Goal: Task Accomplishment & Management: Complete application form

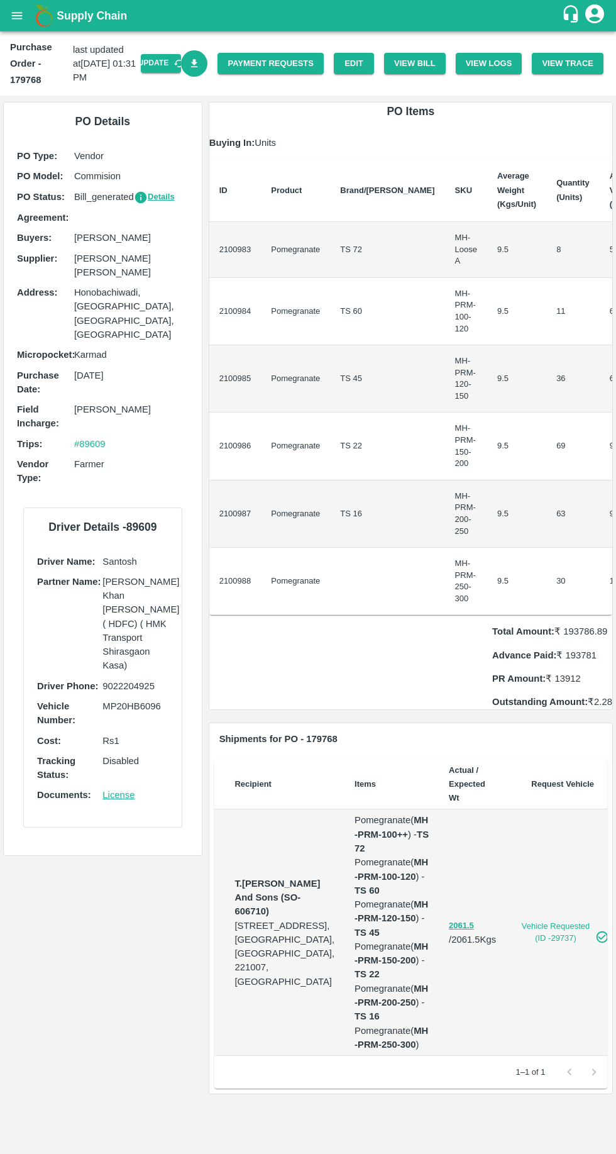
scroll to position [0, 43]
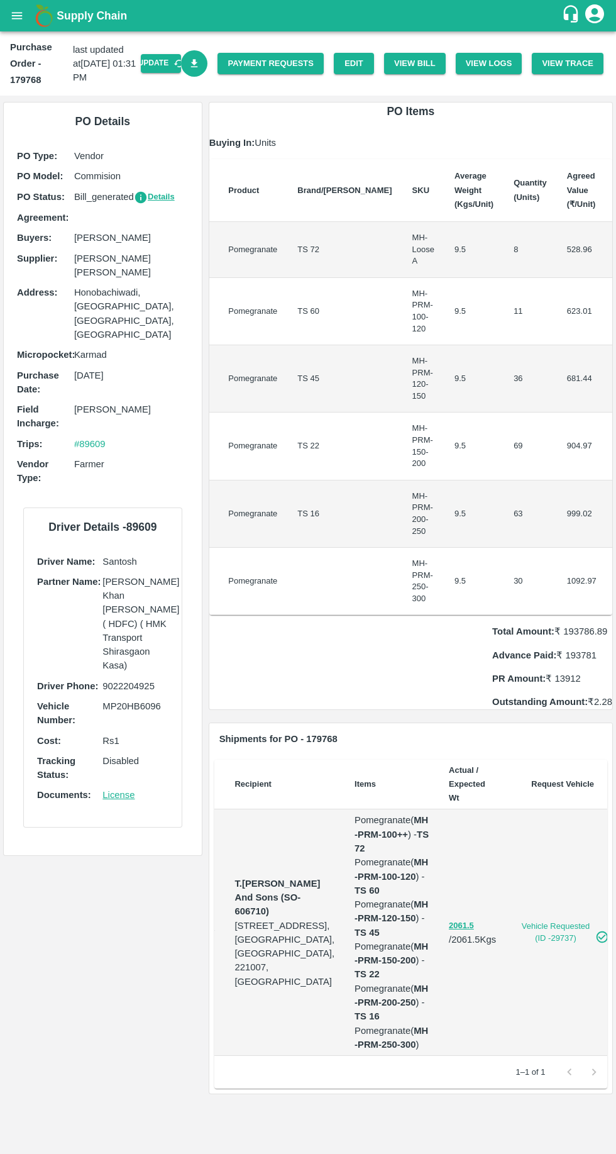
click at [423, 63] on button "View Bill" at bounding box center [415, 64] width 62 height 22
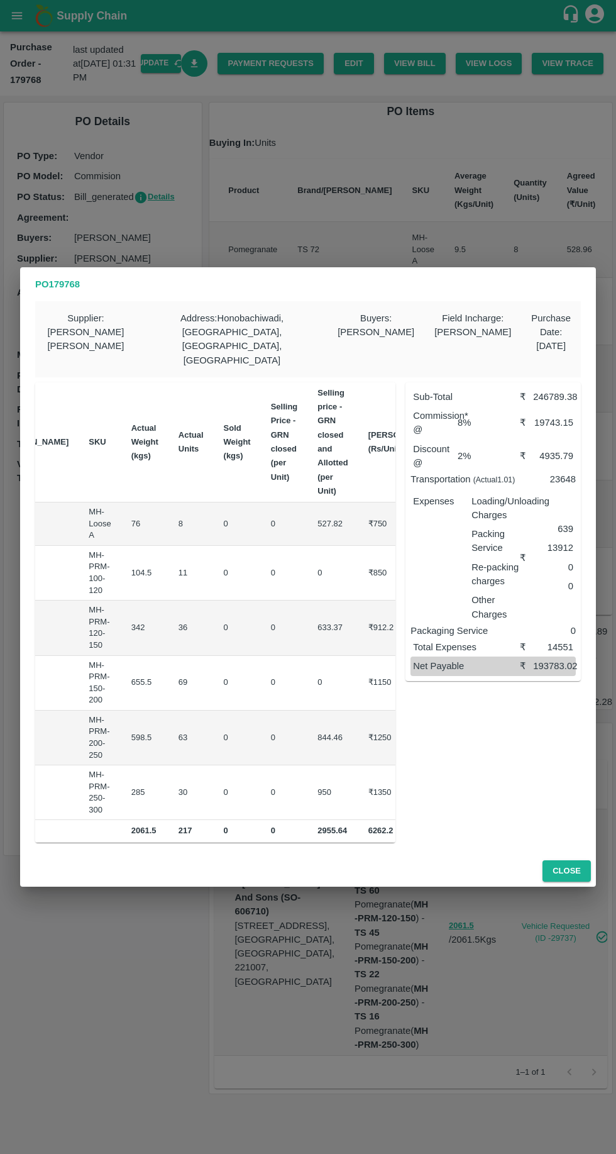
scroll to position [0, 163]
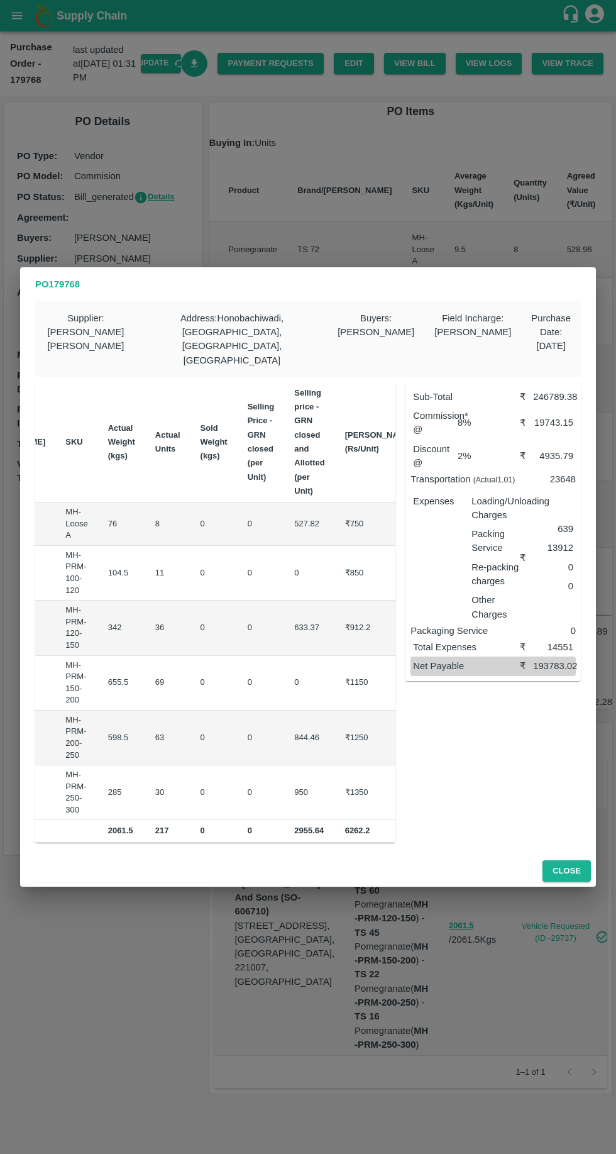
click at [554, 860] on button "Close" at bounding box center [567, 871] width 48 height 22
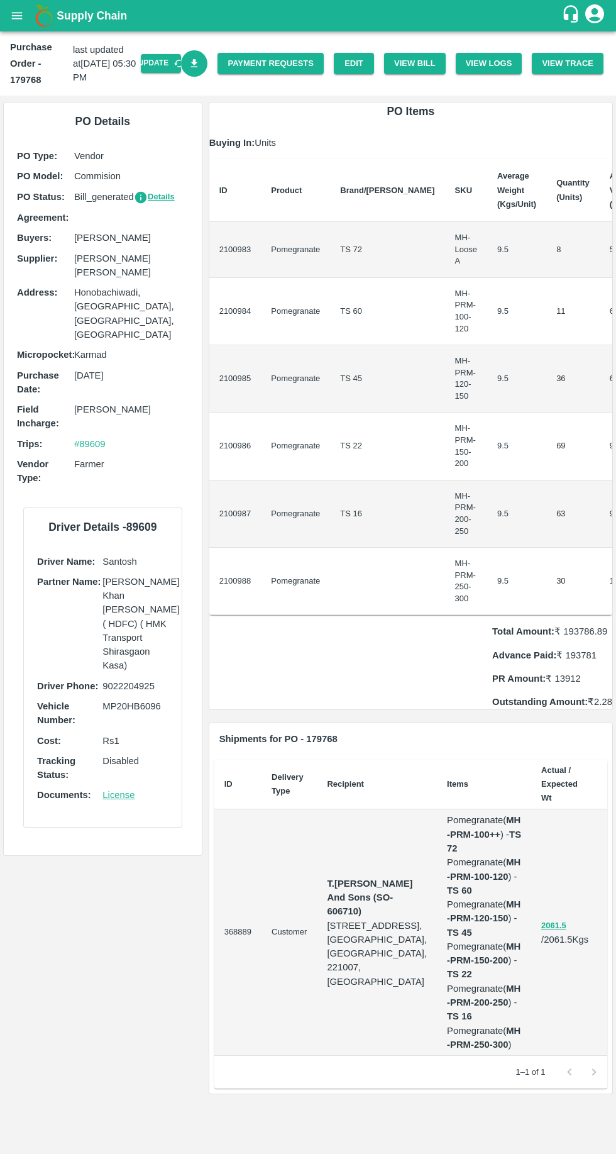
click at [427, 59] on button "View Bill" at bounding box center [415, 64] width 62 height 22
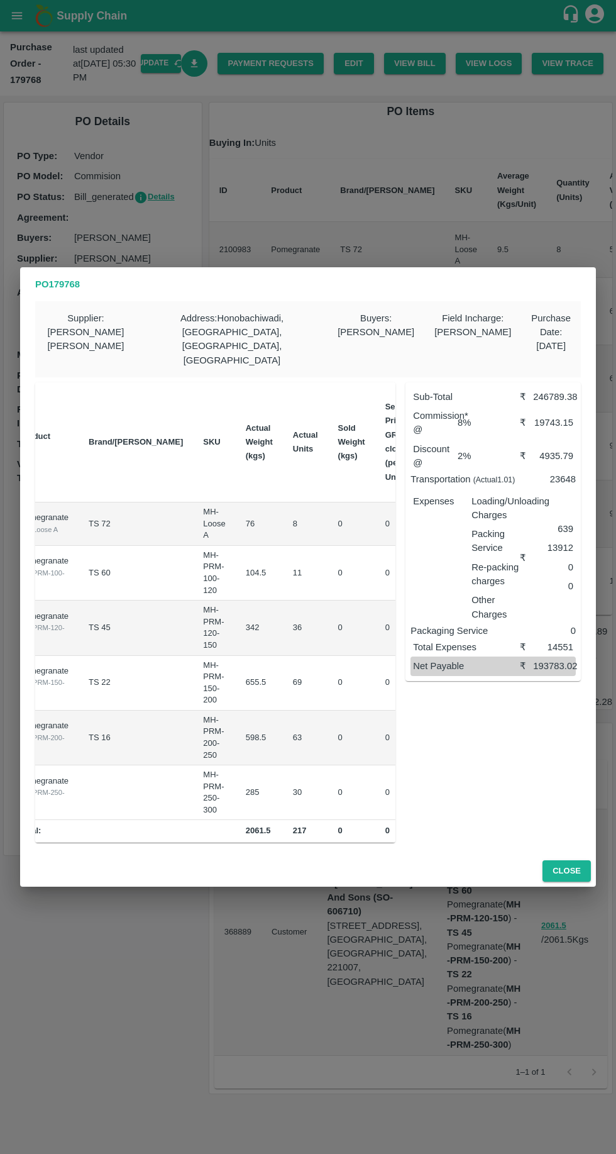
scroll to position [0, 0]
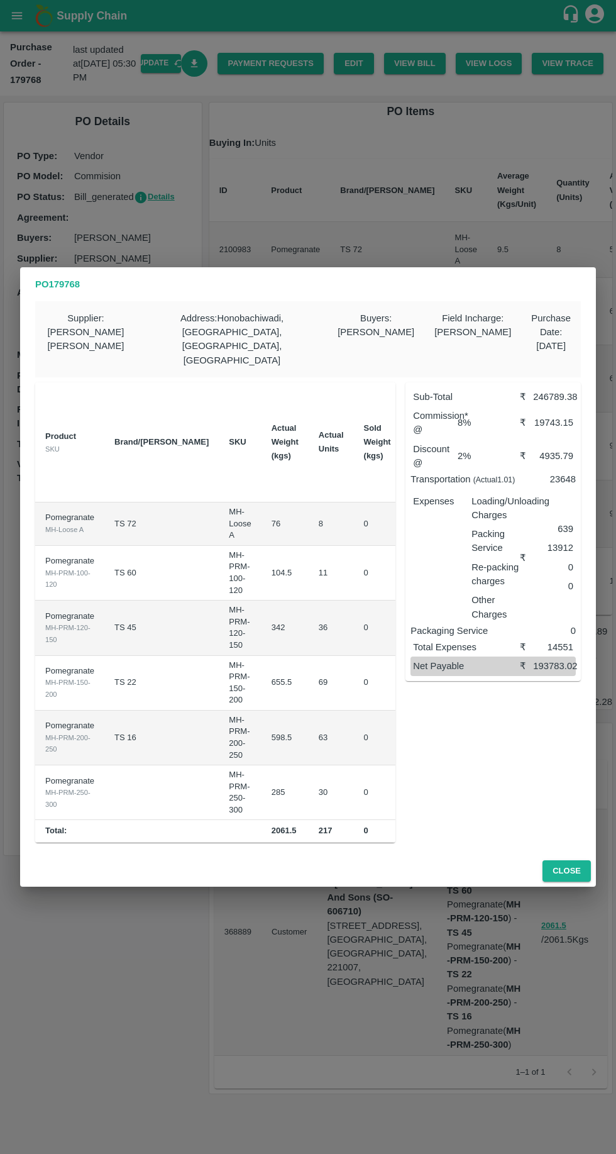
click at [79, 276] on div "PO 179768 Supplier : Pavan Mahajan Bahure Address : Honobachiwadi, Sambajinagar…" at bounding box center [308, 577] width 616 height 1154
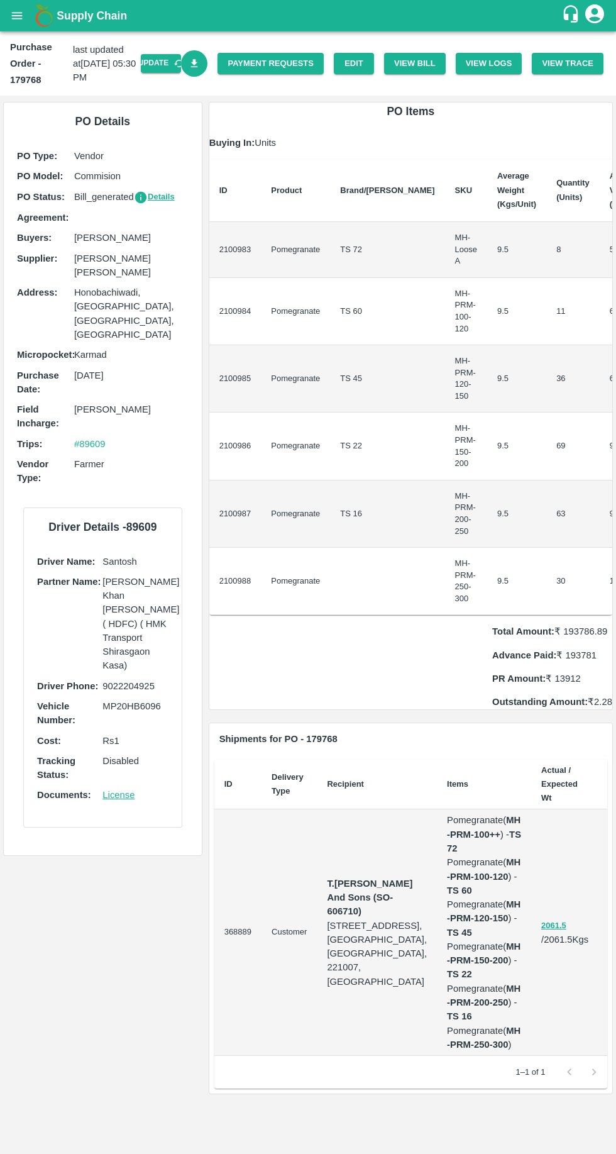
scroll to position [0, 43]
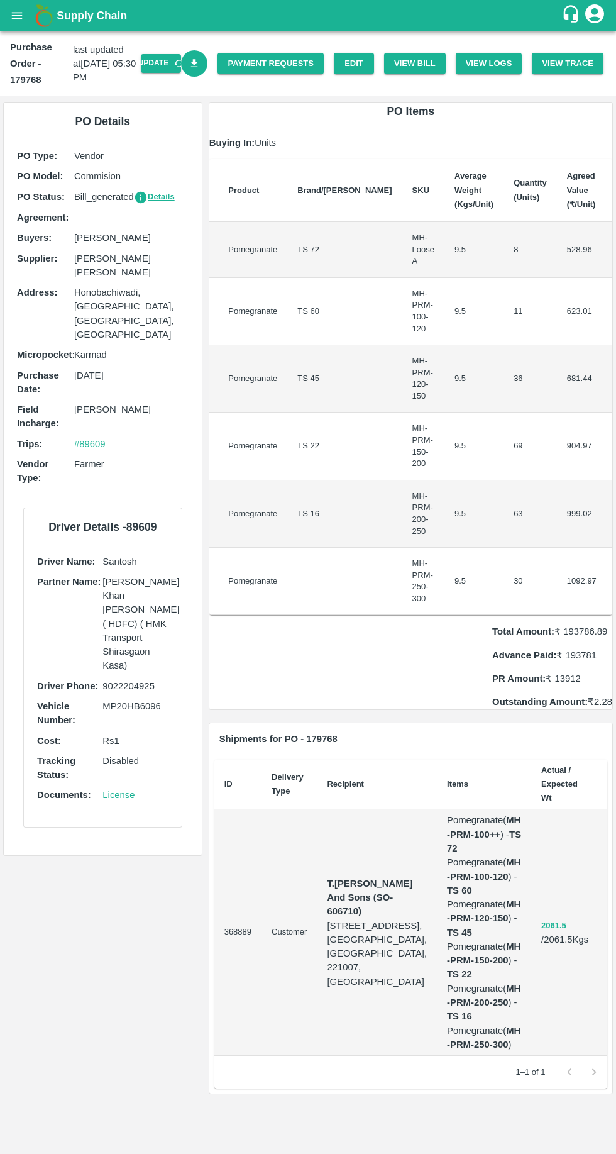
click at [363, 63] on link "Edit" at bounding box center [354, 64] width 40 height 22
click at [427, 63] on button "View Bill" at bounding box center [415, 64] width 62 height 22
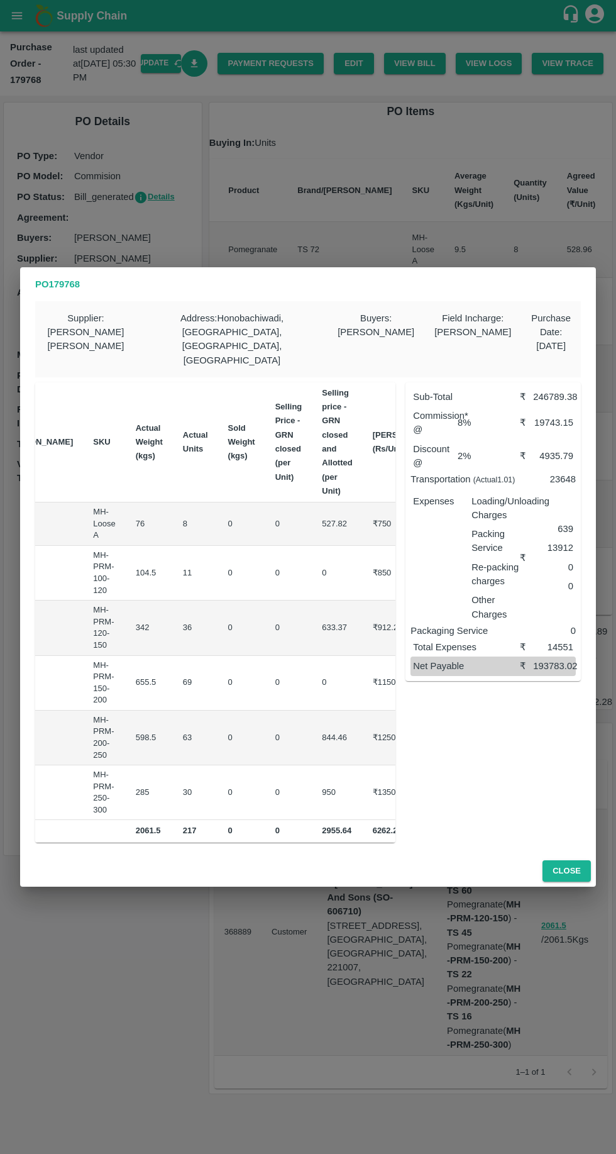
scroll to position [0, 163]
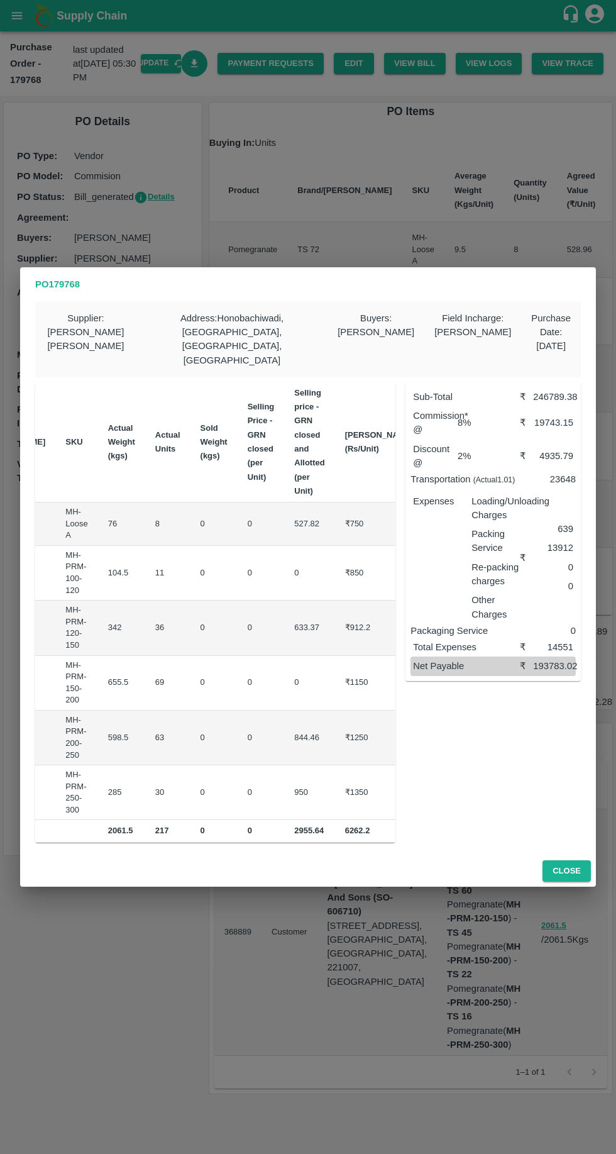
click at [572, 860] on button "Close" at bounding box center [567, 871] width 48 height 22
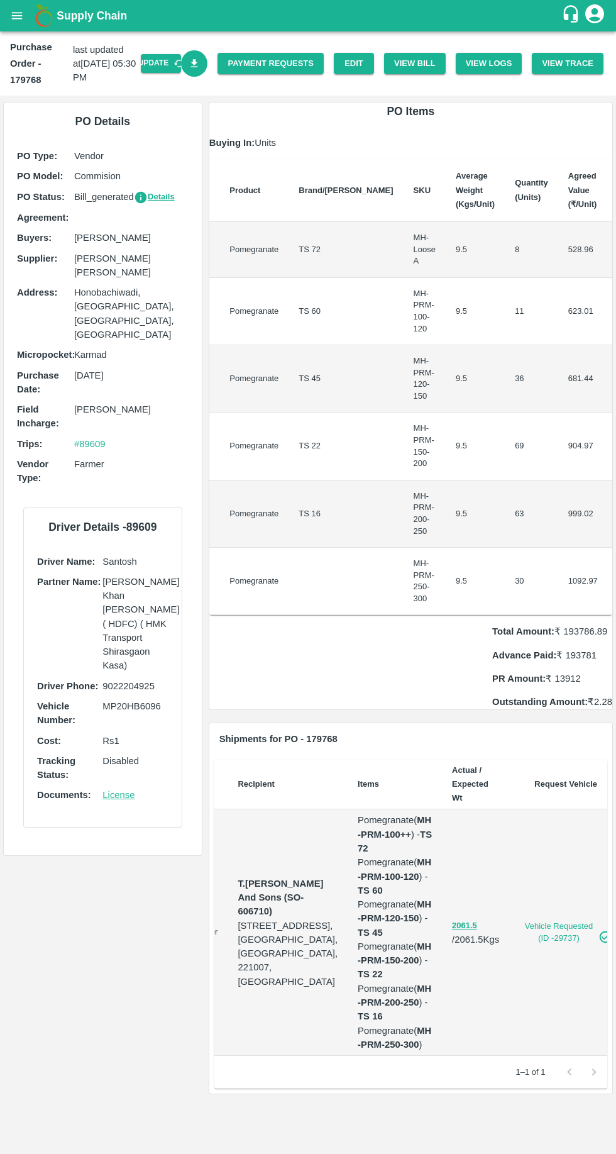
scroll to position [0, 43]
click at [288, 66] on link "Payment Requests" at bounding box center [271, 64] width 106 height 22
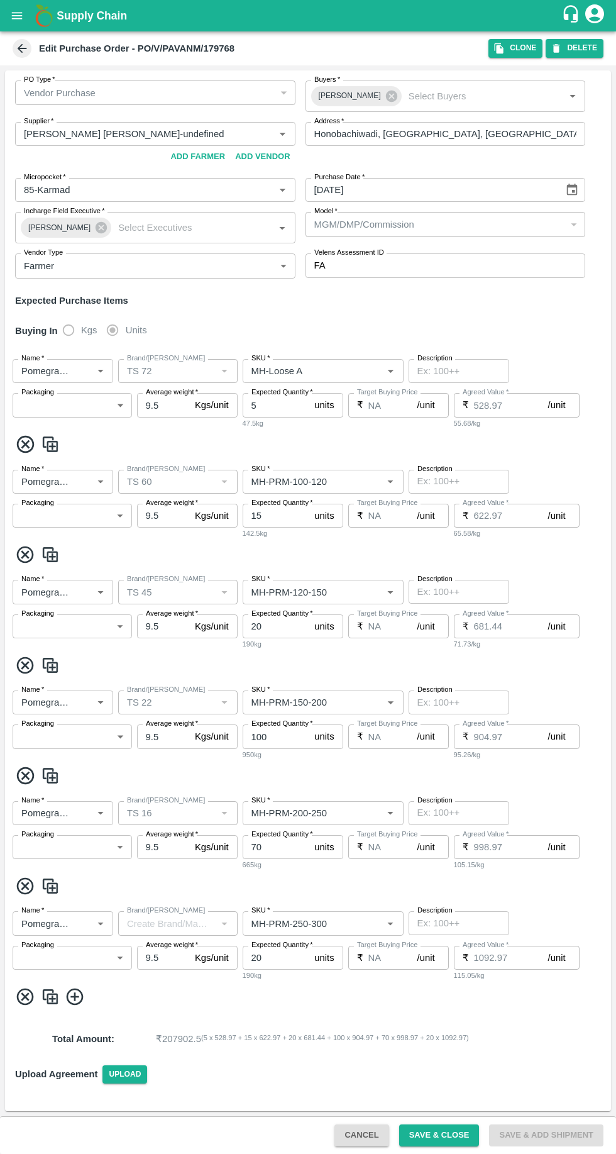
type input "Pavan Mahajan Bahure-undefined"
type input "85-Karmad"
type input "Pomegranate"
type input "TS 72"
type input "MH-Loose A"
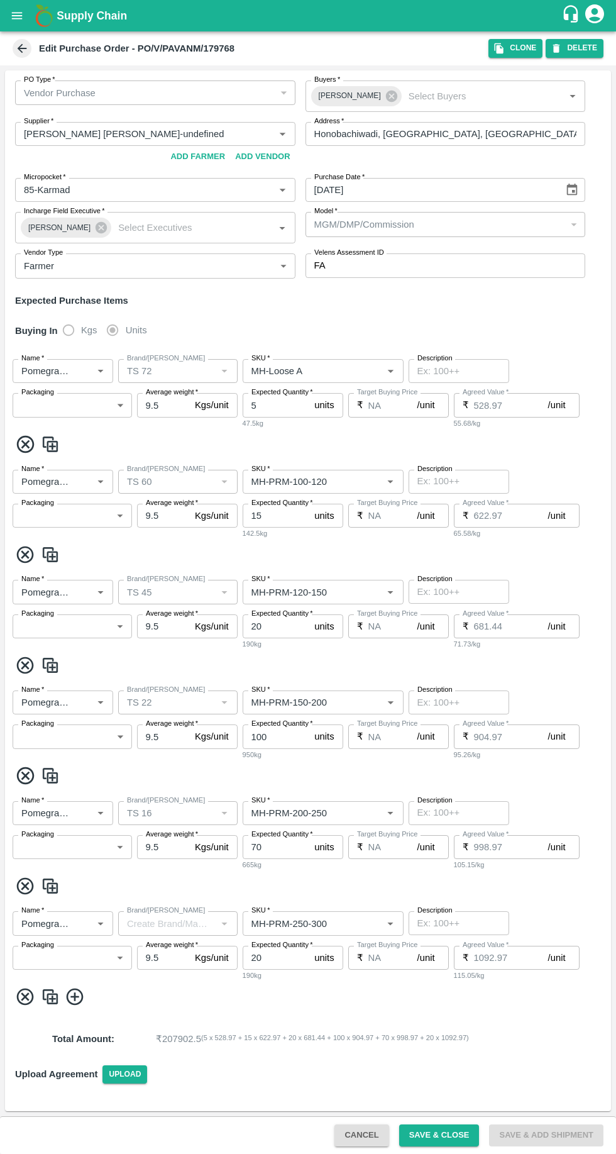
type input "NA"
type input "Pomegranate"
type input "TS 60"
type input "MH-PRM-100-120"
type input "NA"
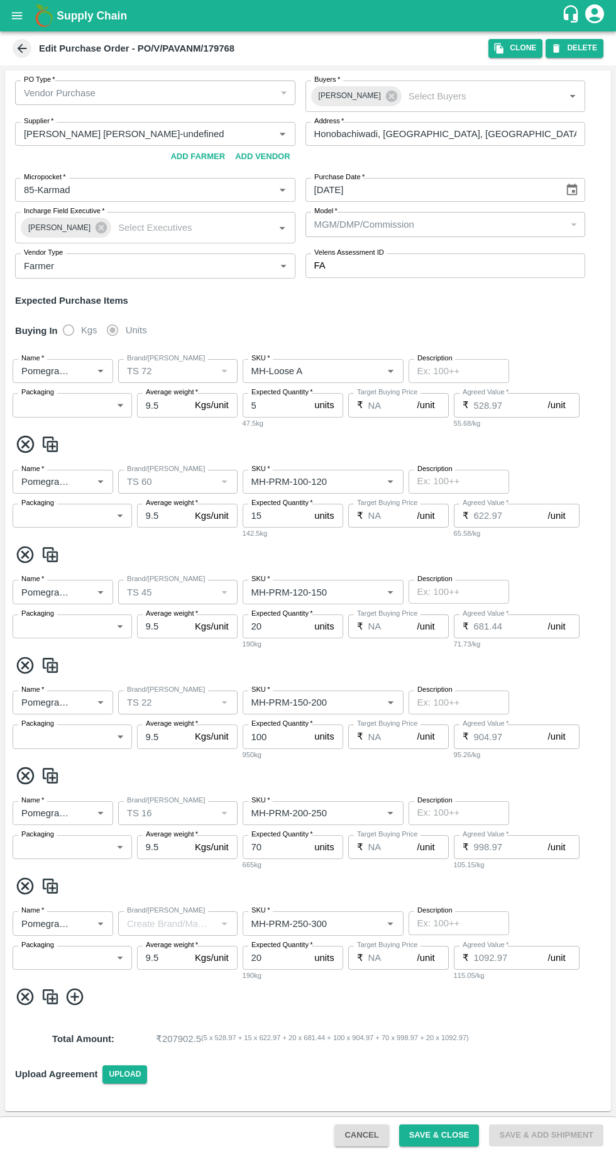
type input "Pomegranate"
type input "TS 45"
type input "MH-PRM-120-150"
type input "NA"
type input "Pomegranate"
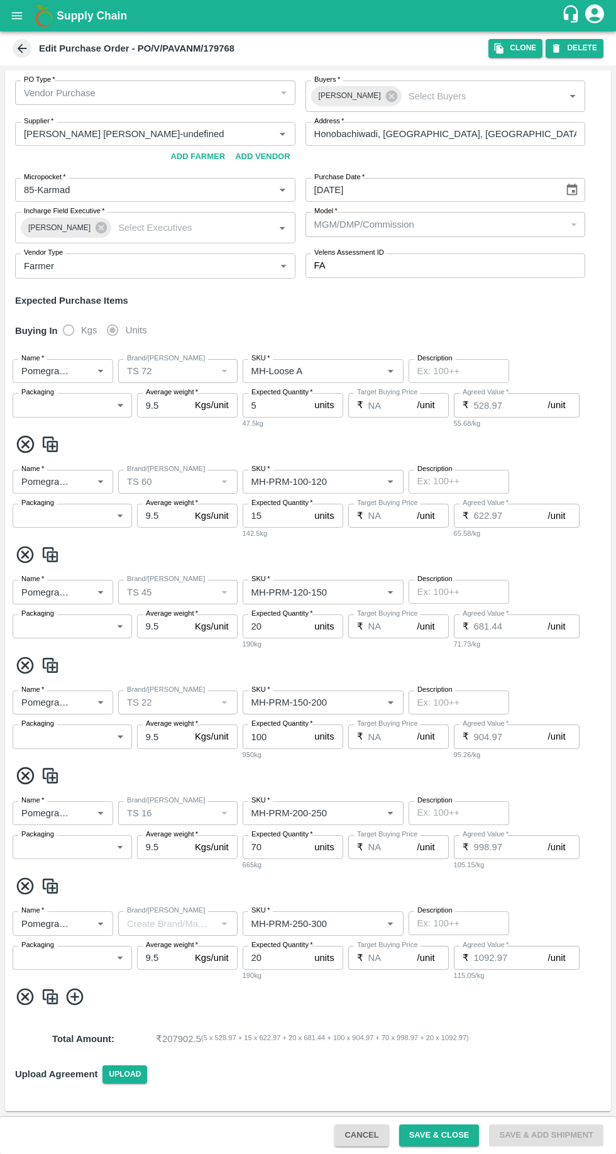
type input "TS 22"
type input "MH-PRM-150-200"
type input "NA"
type input "Pomegranate"
type input "TS 16"
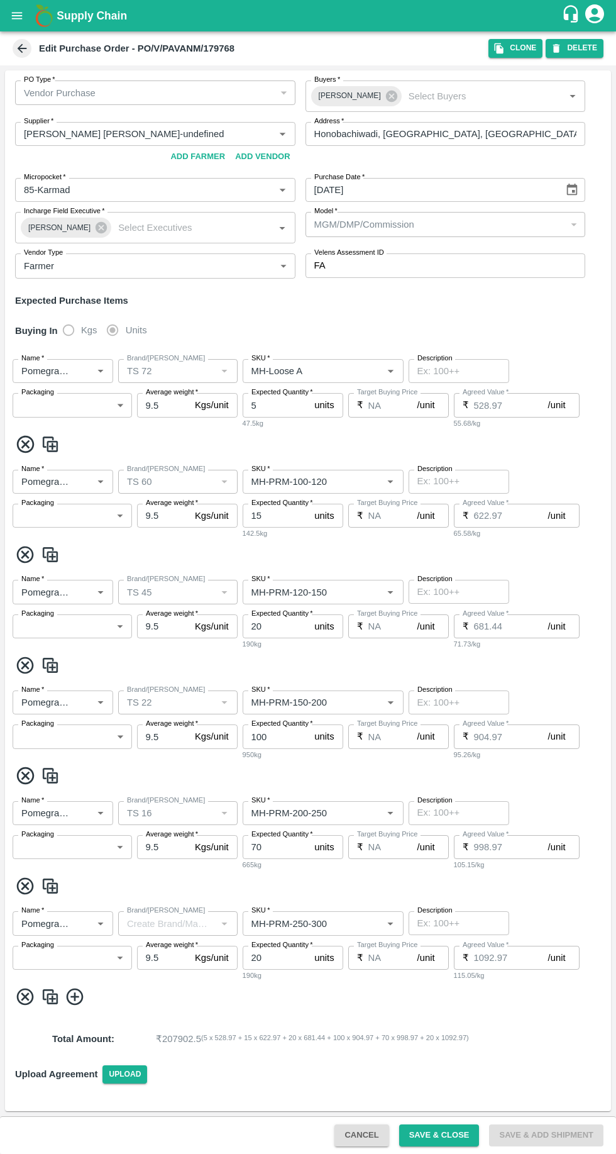
type input "MH-PRM-200-250"
type input "NA"
type input "Pomegranate"
type input "MH-PRM-250-300"
type input "NA"
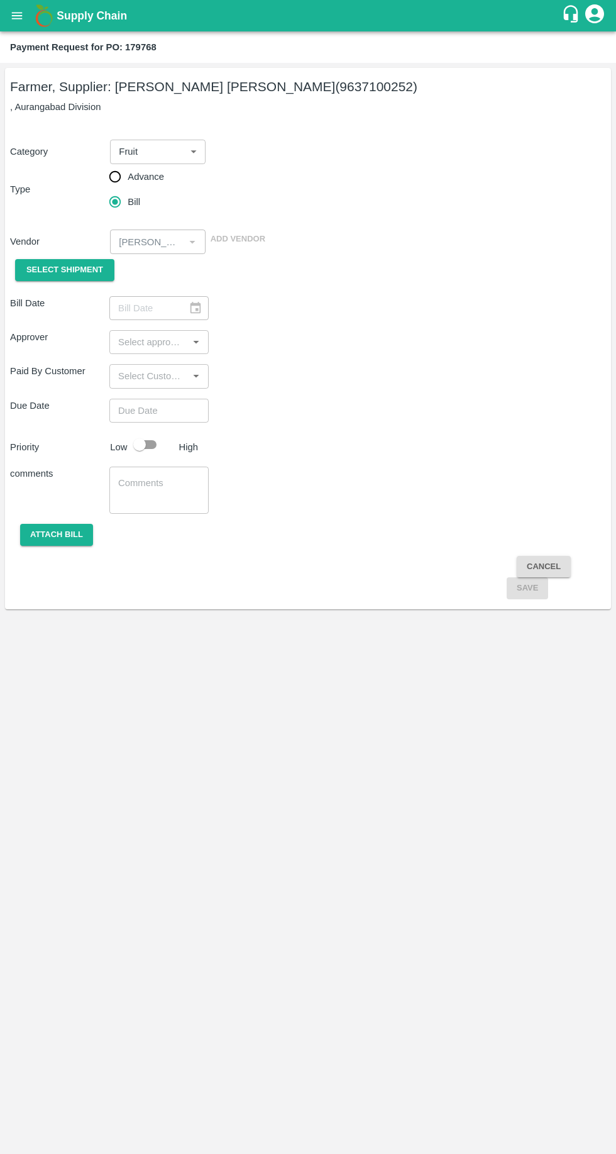
click at [57, 265] on span "Select Shipment" at bounding box center [64, 270] width 77 height 14
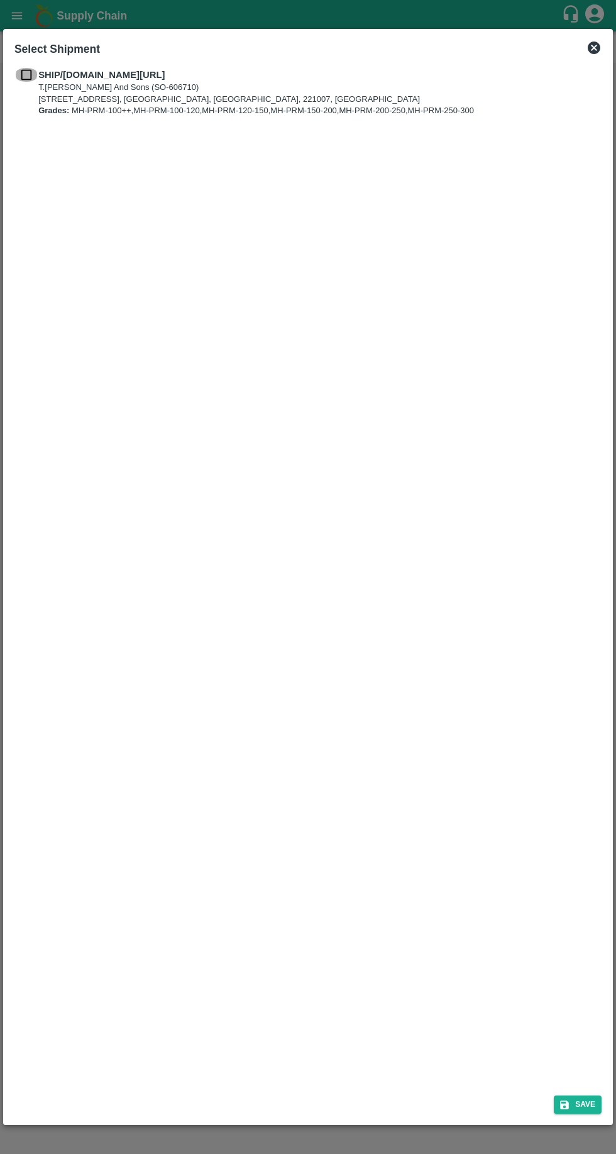
click at [31, 75] on input "checkbox" at bounding box center [26, 75] width 24 height 14
checkbox input "true"
click at [566, 1105] on icon "submit" at bounding box center [564, 1104] width 9 height 9
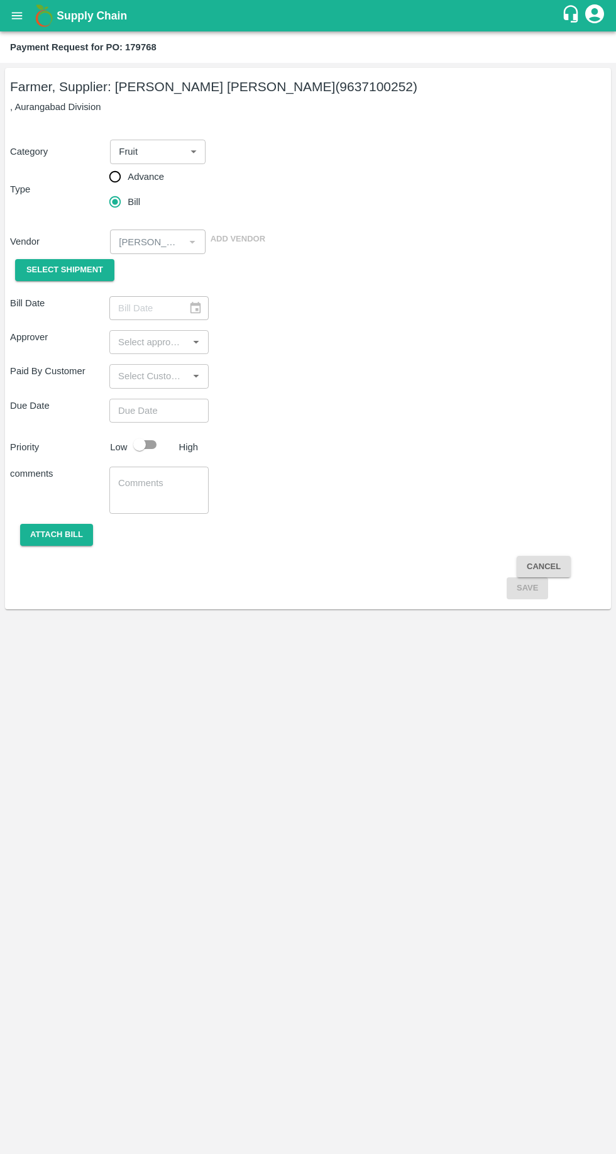
type input "[DATE]"
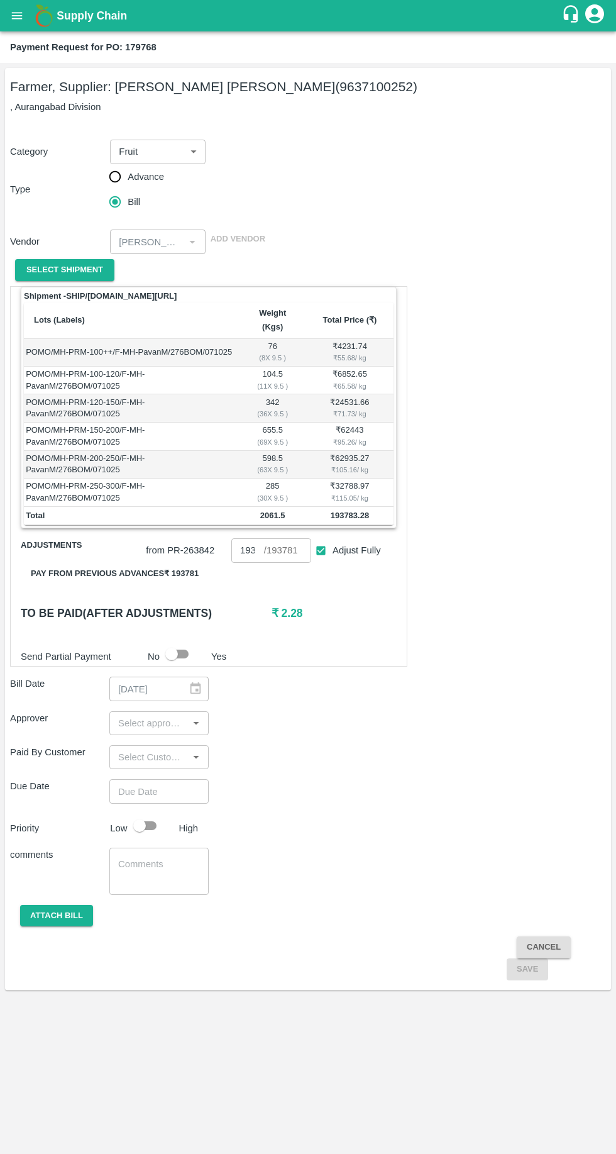
click at [255, 539] on input "193781" at bounding box center [247, 550] width 33 height 24
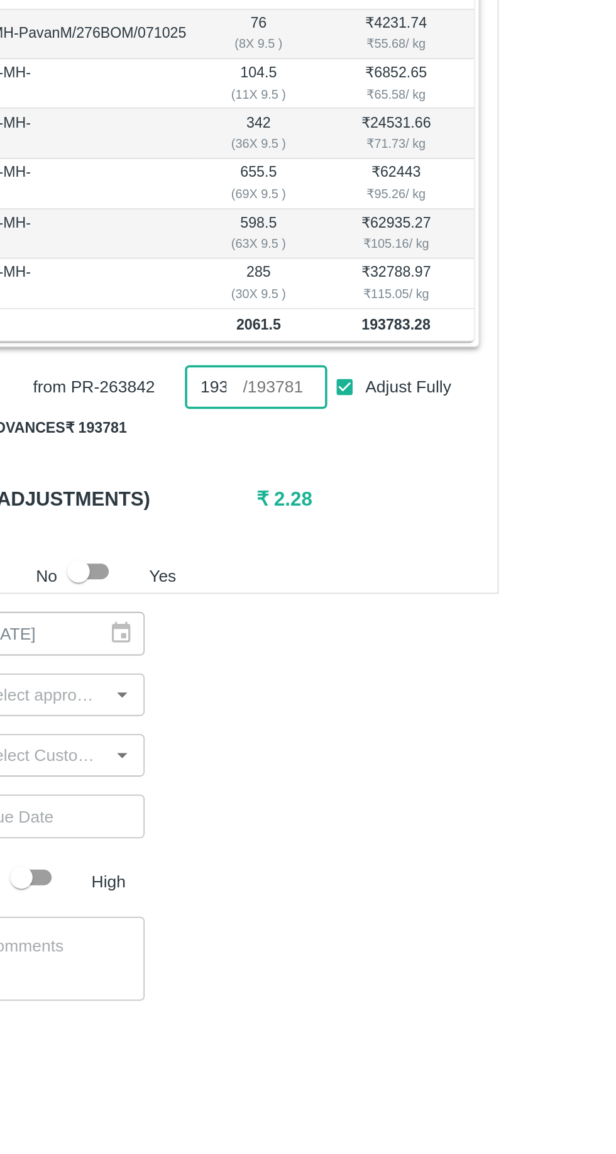
scroll to position [0, 9]
type input "1"
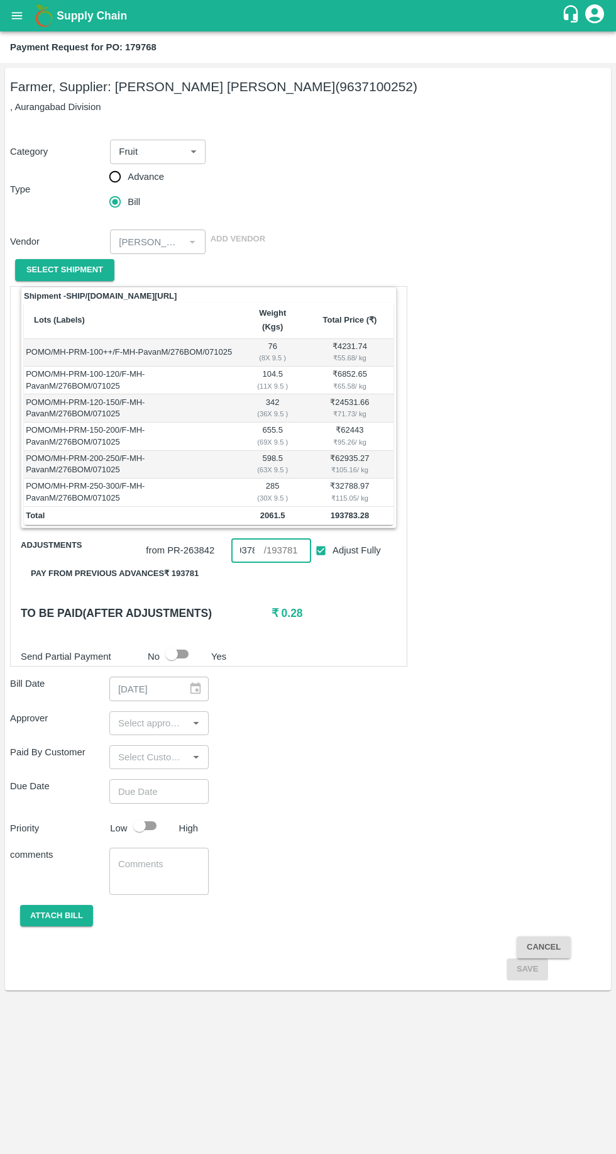
click at [259, 538] on input "193783" at bounding box center [247, 550] width 33 height 24
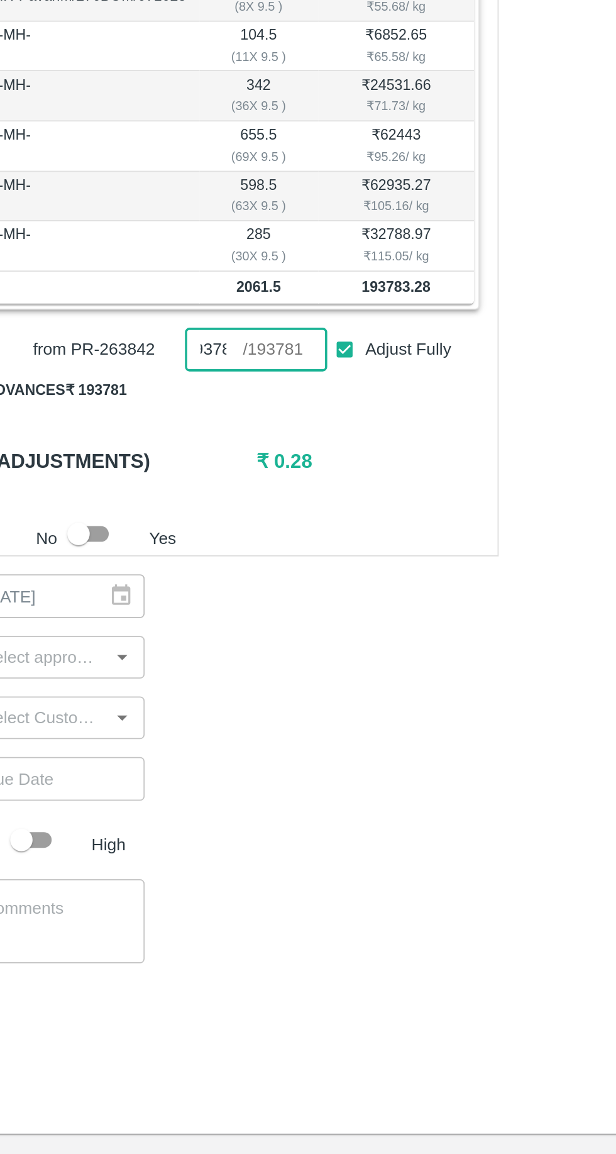
click at [260, 538] on input "193783" at bounding box center [247, 550] width 33 height 24
type input "193781"
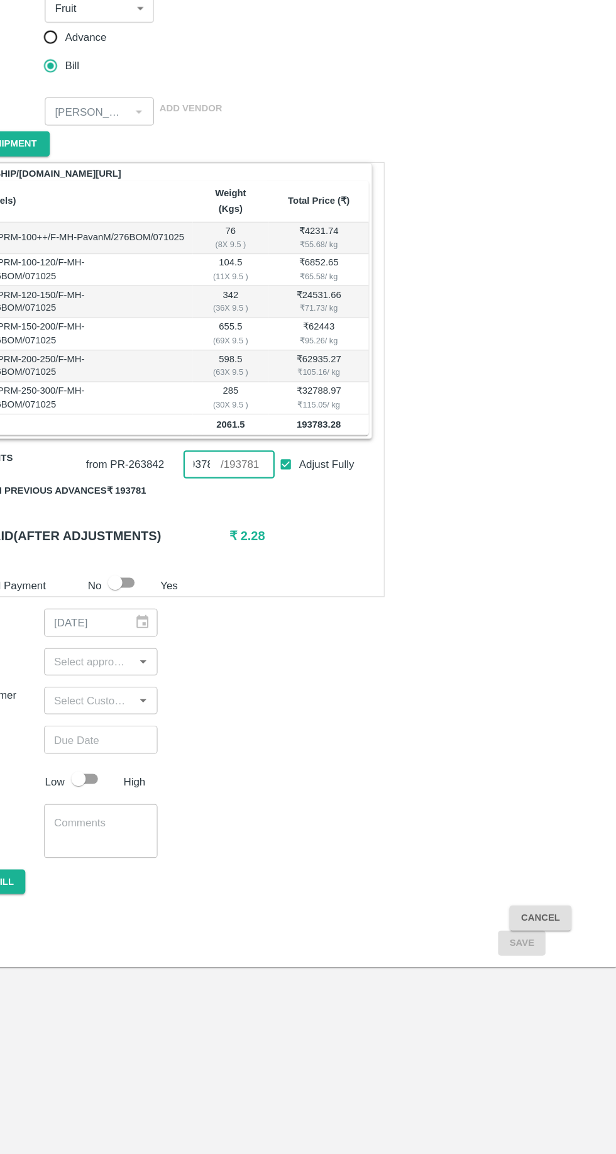
scroll to position [0, 0]
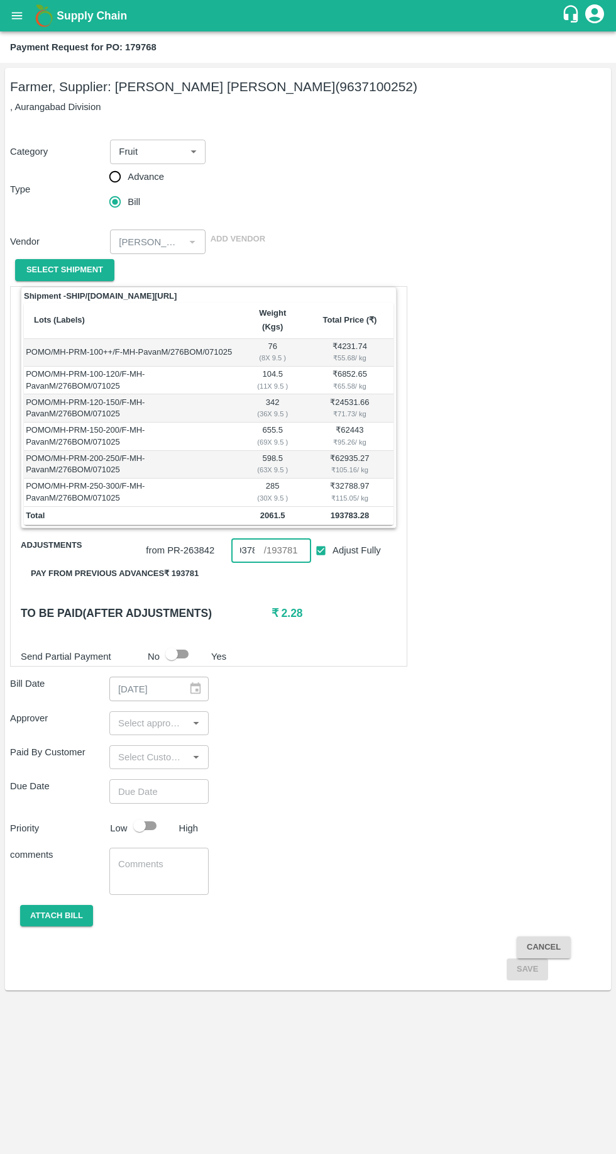
click at [130, 715] on input "input" at bounding box center [148, 723] width 71 height 16
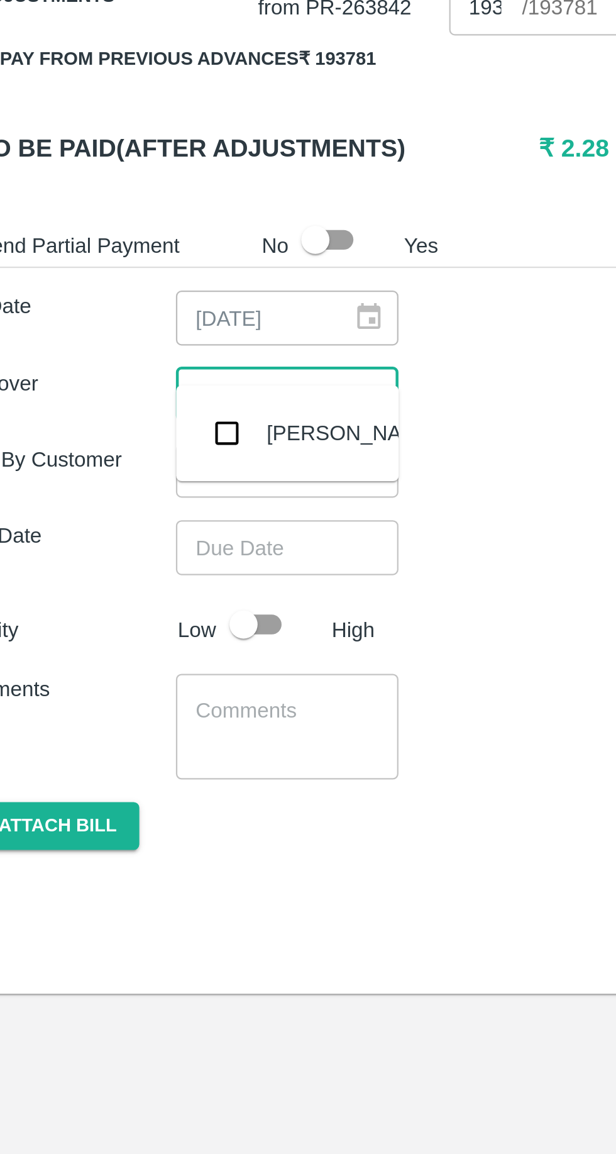
type input "muku"
click at [131, 736] on input "checkbox" at bounding box center [131, 739] width 25 height 25
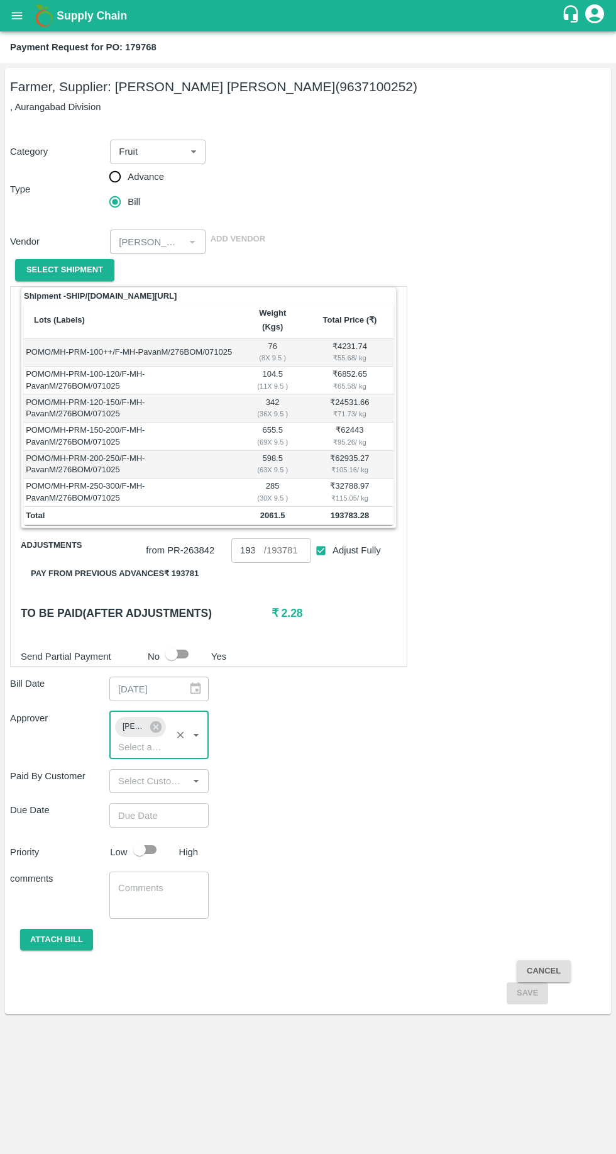
click at [125, 805] on input "Choose date" at bounding box center [154, 815] width 91 height 24
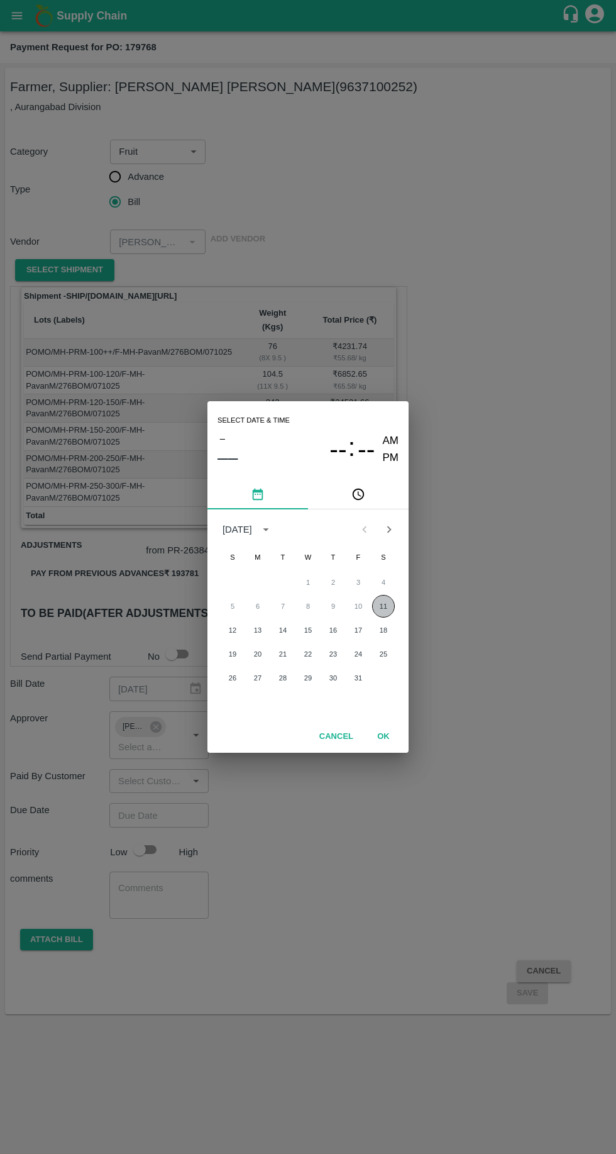
click at [383, 606] on button "11" at bounding box center [383, 606] width 23 height 23
type input "[DATE] 12:00 AM"
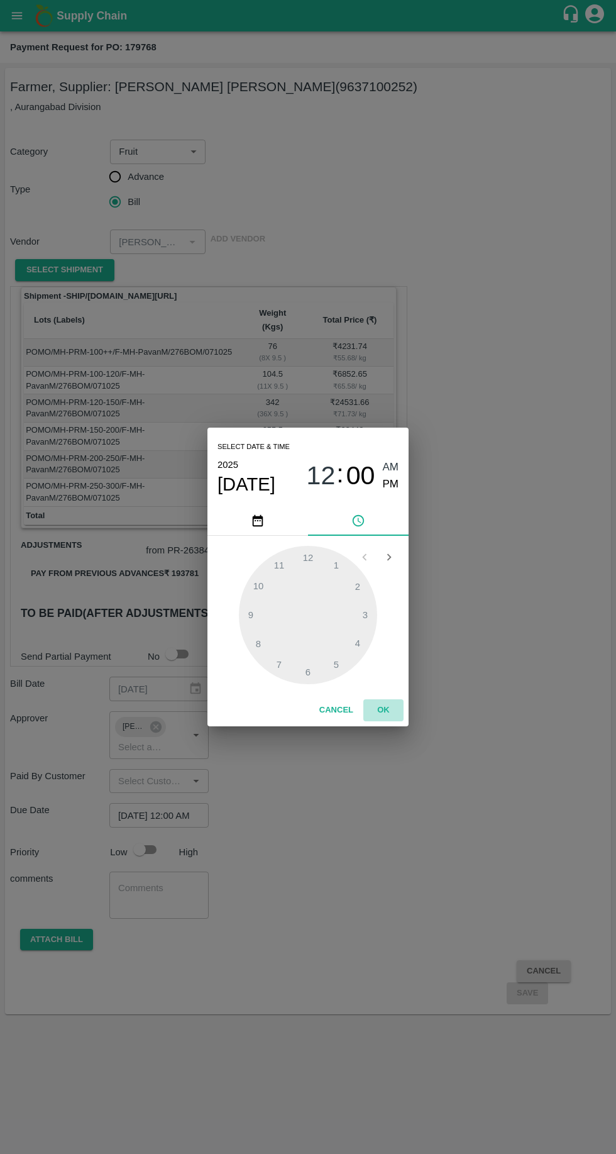
click at [384, 710] on button "OK" at bounding box center [383, 710] width 40 height 22
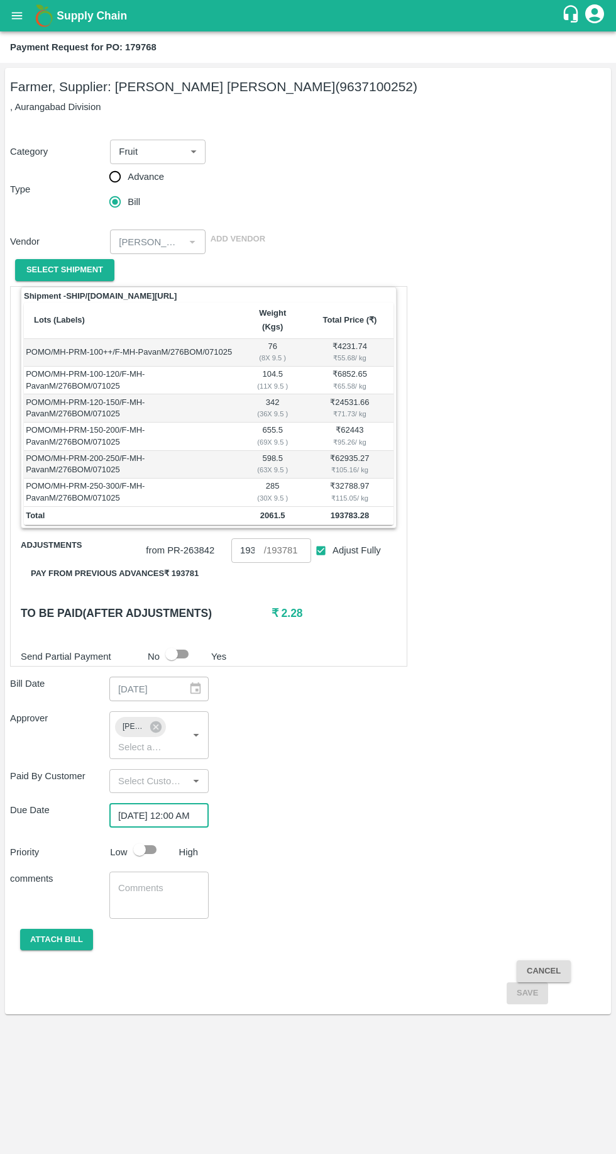
scroll to position [0, 10]
click at [49, 929] on button "Attach bill" at bounding box center [56, 940] width 73 height 22
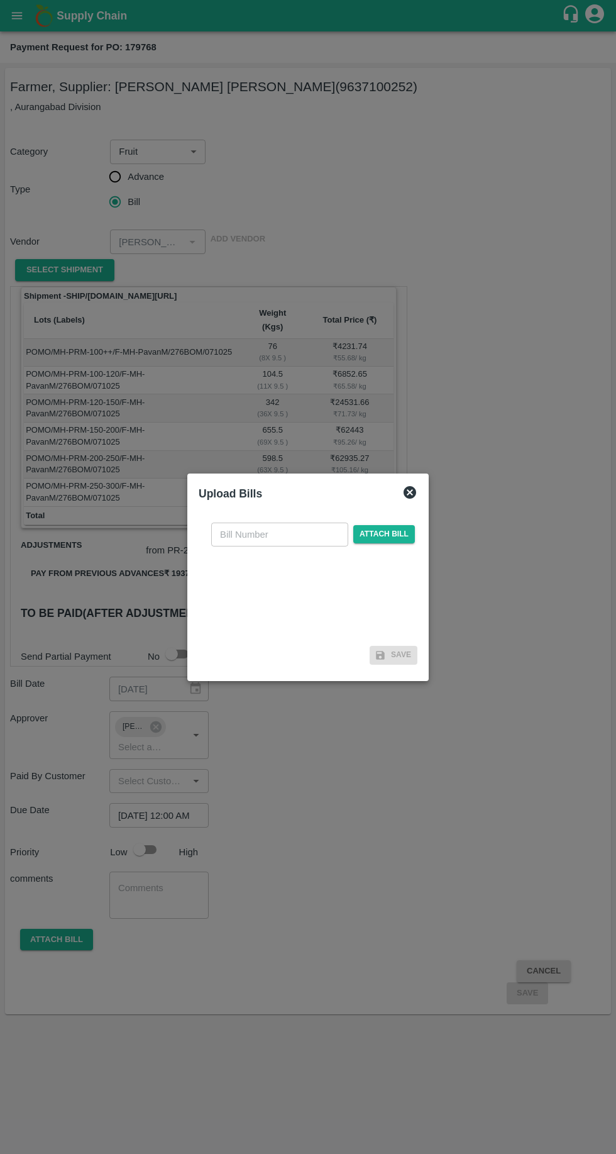
scroll to position [0, 0]
click at [231, 534] on input "text" at bounding box center [279, 534] width 137 height 24
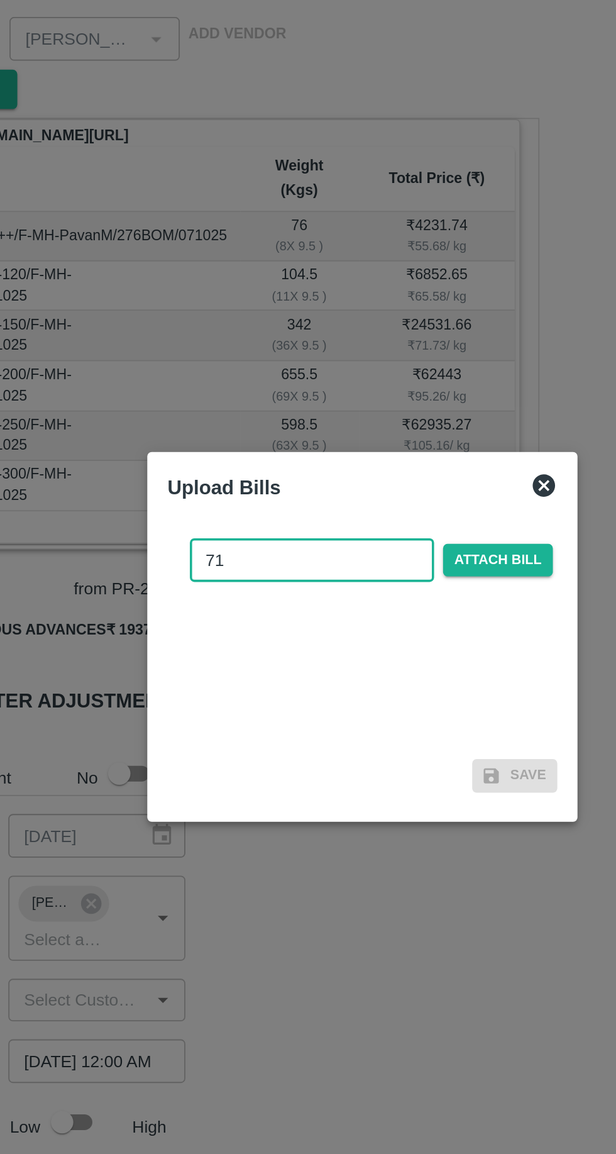
type input "7"
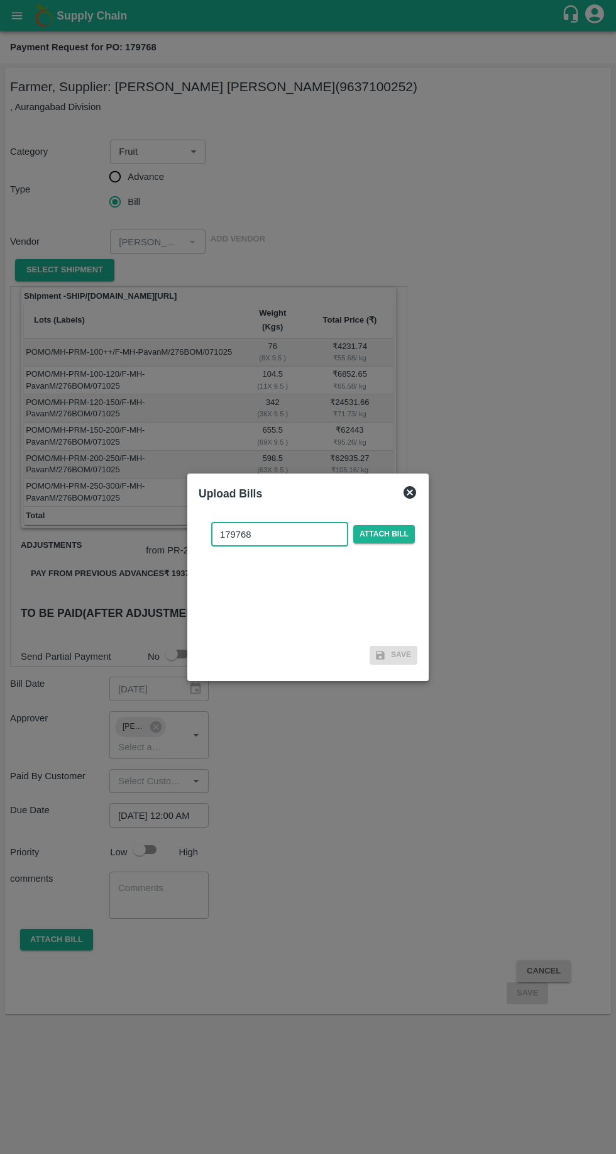
type input "179768"
click at [394, 534] on span "Attach bill" at bounding box center [384, 534] width 62 height 18
click at [0, 0] on input "Attach bill" at bounding box center [0, 0] width 0 height 0
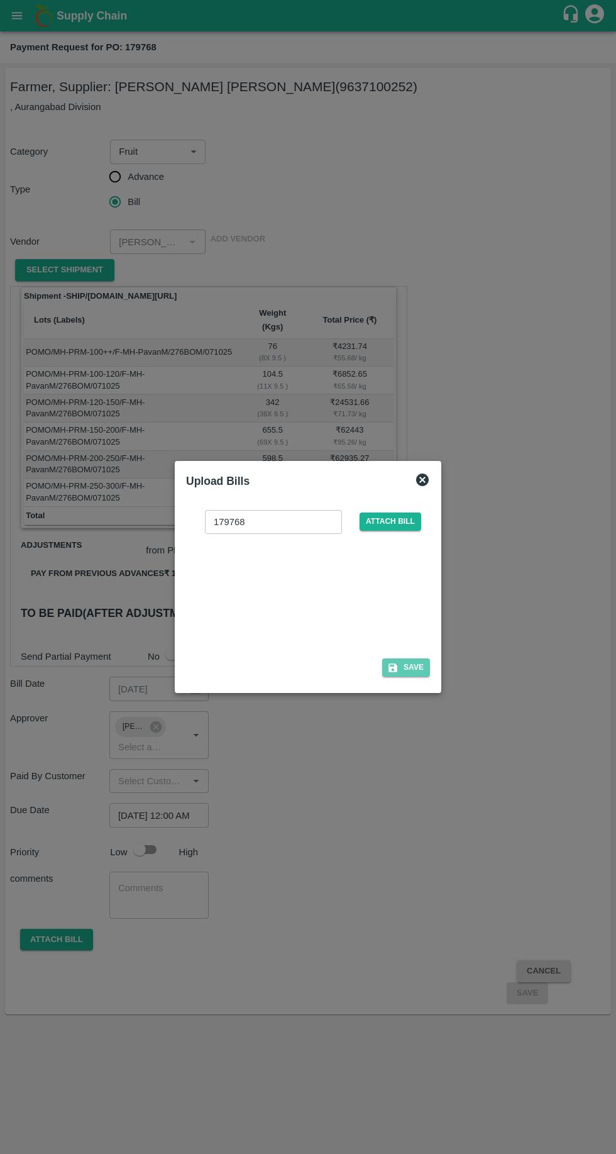
click at [402, 670] on button "Save" at bounding box center [406, 667] width 48 height 18
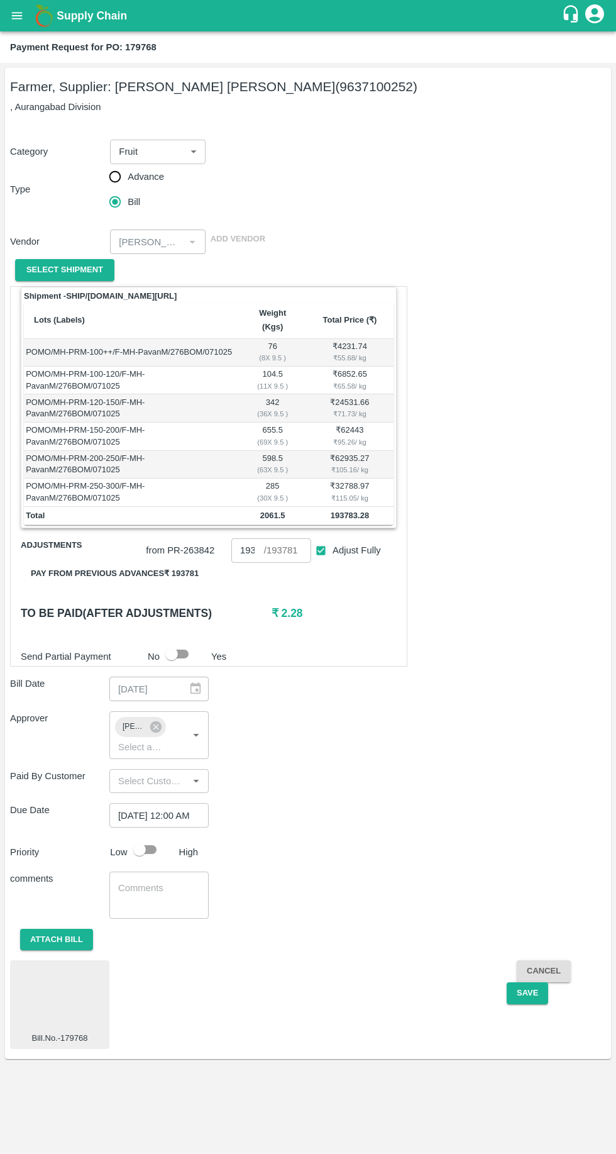
click at [522, 982] on button "Save" at bounding box center [527, 993] width 41 height 22
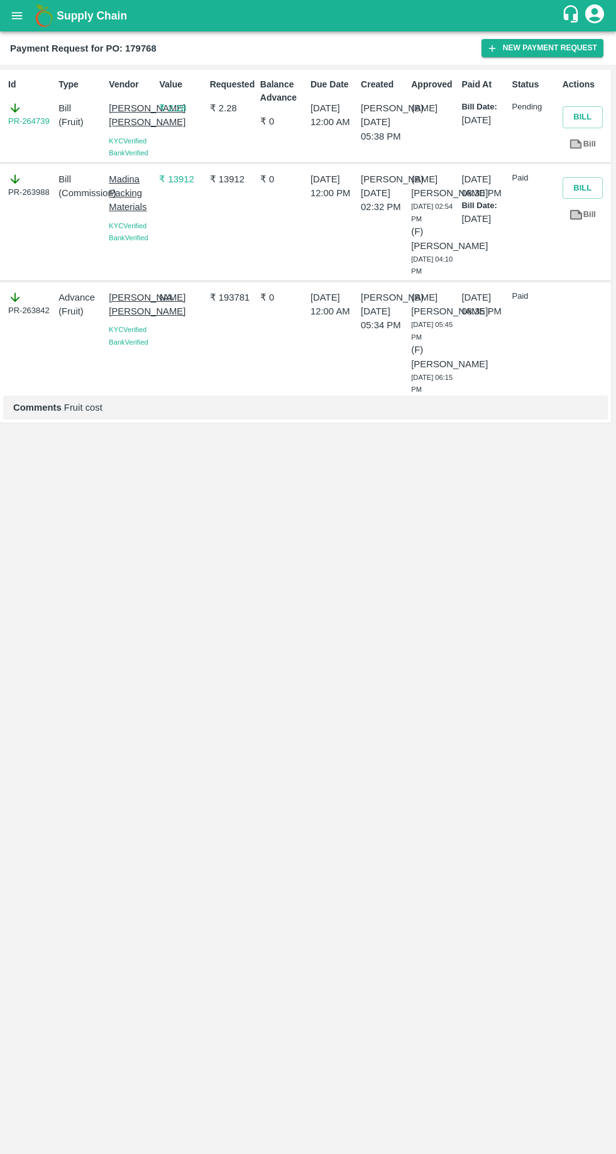
click at [30, 26] on div "Supply Chain" at bounding box center [308, 15] width 616 height 31
click at [17, 16] on icon "open drawer" at bounding box center [17, 15] width 11 height 7
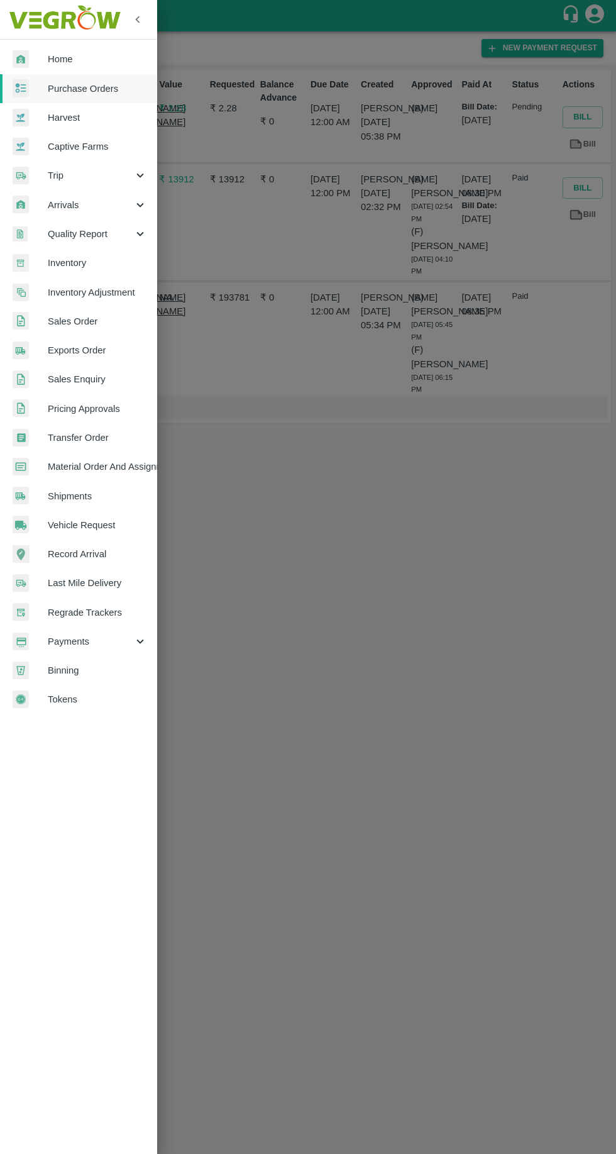
click at [62, 641] on span "Payments" at bounding box center [90, 641] width 85 height 14
click at [68, 674] on span "My Payment Requests" at bounding box center [102, 670] width 89 height 14
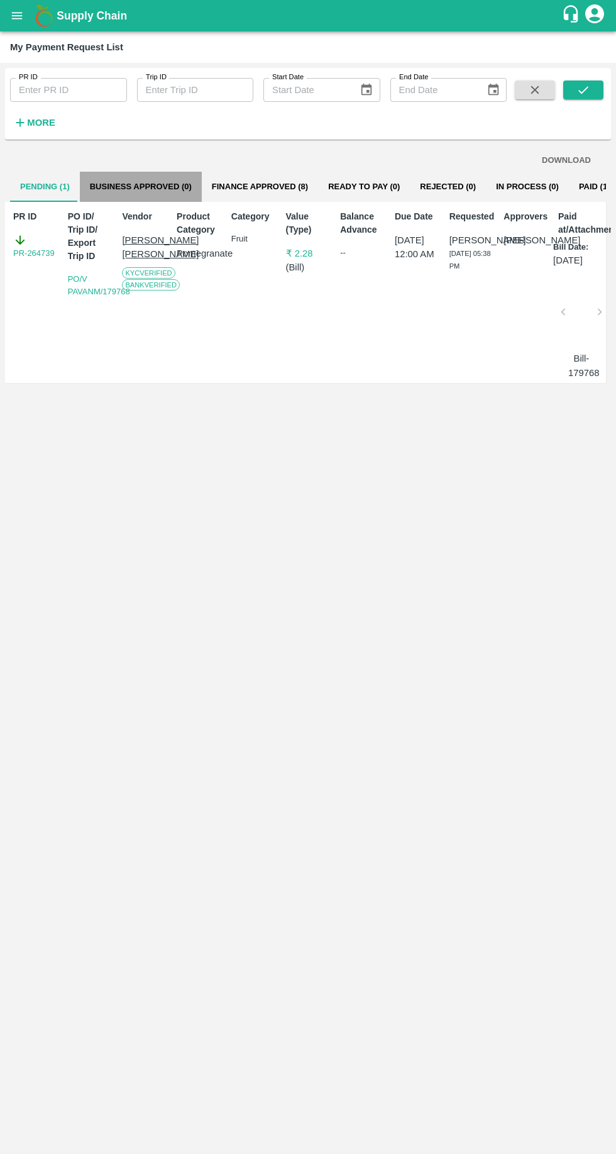
click at [141, 184] on button "Business Approved (0)" at bounding box center [141, 187] width 122 height 30
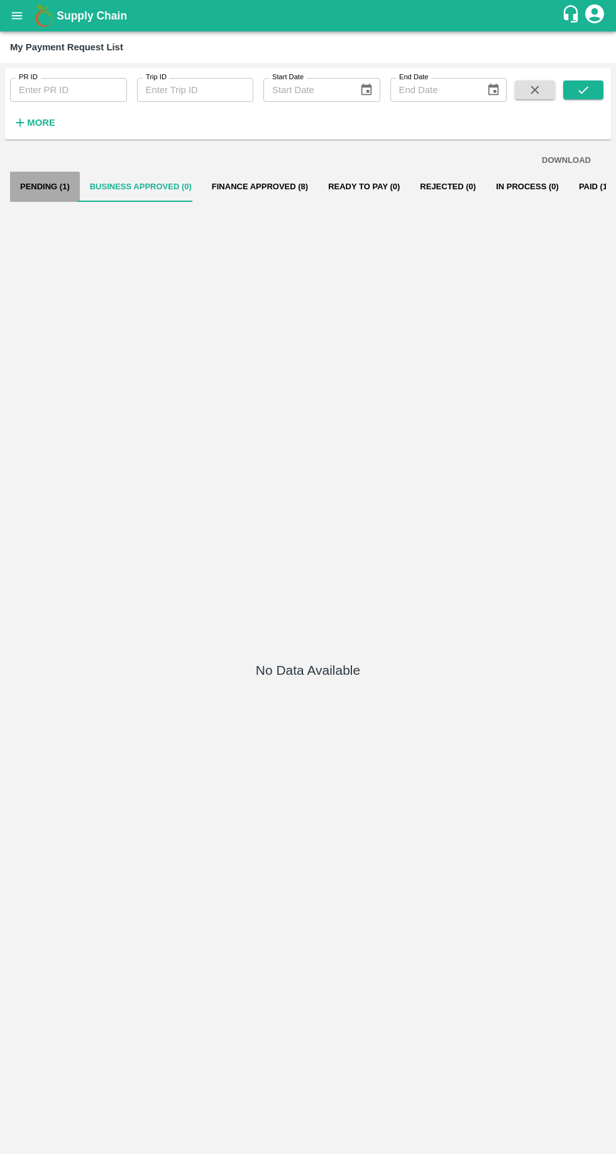
click at [43, 187] on button "Pending (1)" at bounding box center [45, 187] width 70 height 30
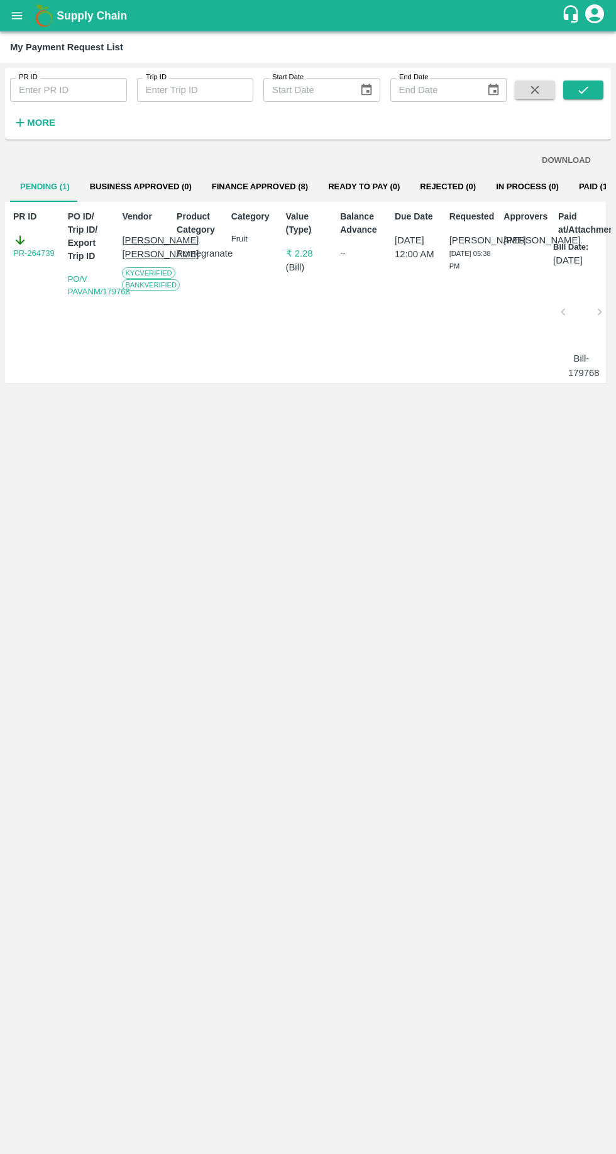
click at [238, 185] on button "Finance Approved (8)" at bounding box center [260, 187] width 116 height 30
